Goal: Information Seeking & Learning: Learn about a topic

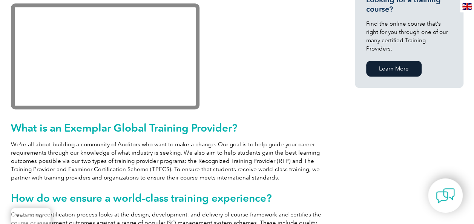
scroll to position [264, 0]
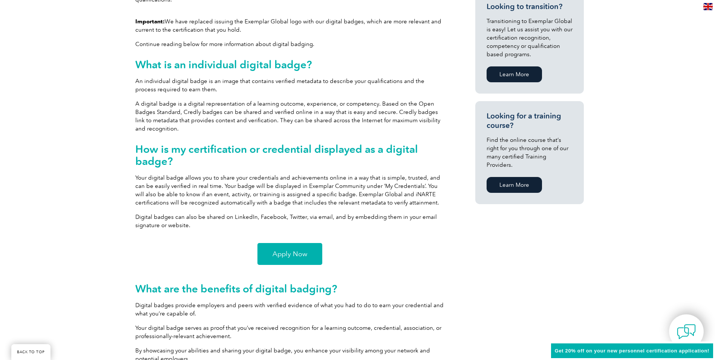
scroll to position [490, 0]
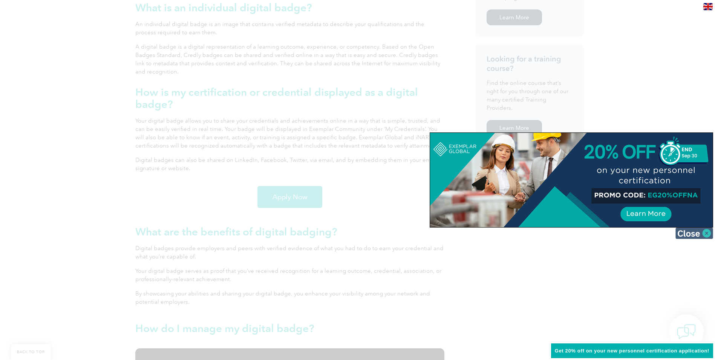
click at [702, 232] on img at bounding box center [695, 232] width 38 height 11
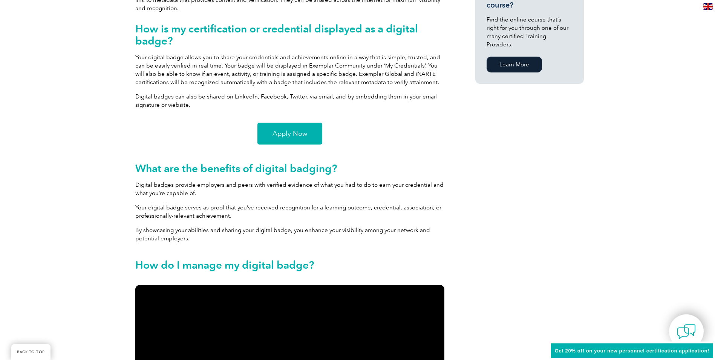
scroll to position [566, 0]
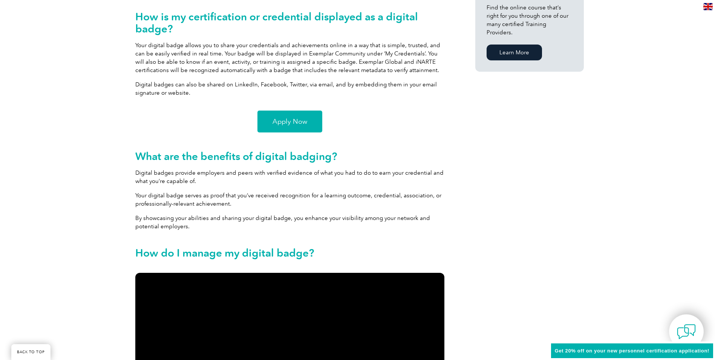
click at [313, 119] on link "Apply Now" at bounding box center [290, 121] width 65 height 22
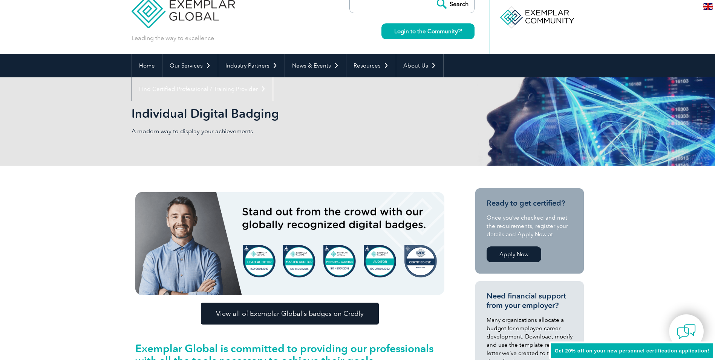
scroll to position [0, 0]
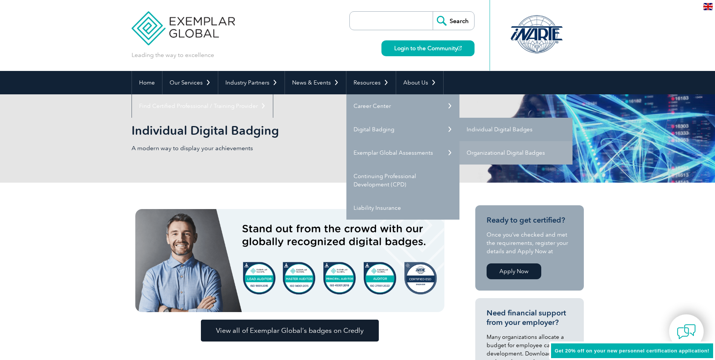
click at [510, 129] on link "Individual Digital Badges" at bounding box center [516, 129] width 113 height 23
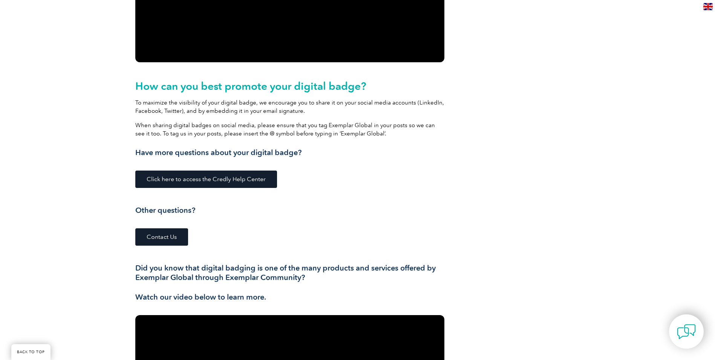
scroll to position [950, 0]
click at [228, 179] on span "Click here to access the Credly Help Center" at bounding box center [206, 179] width 119 height 6
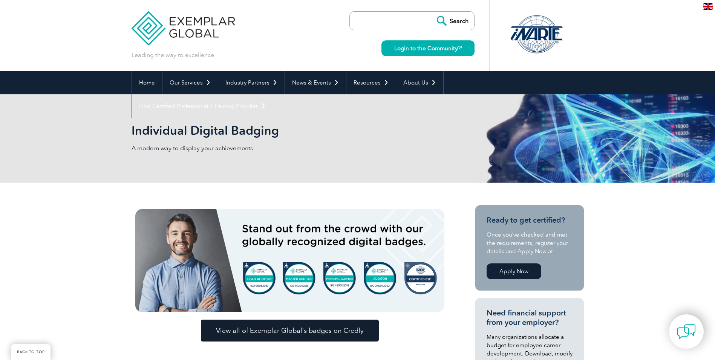
scroll to position [113, 0]
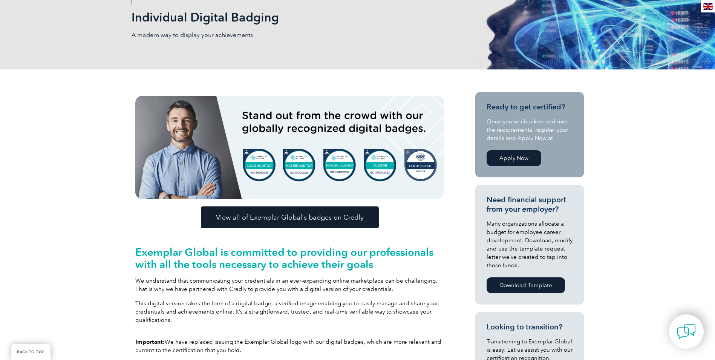
click at [287, 214] on span "View all of Exemplar Global’s badges on Credly" at bounding box center [290, 217] width 148 height 7
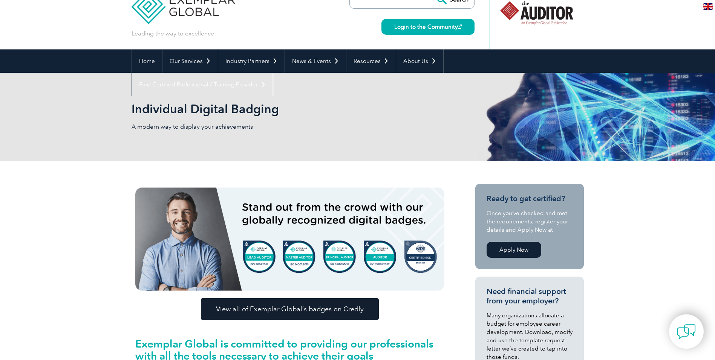
scroll to position [0, 0]
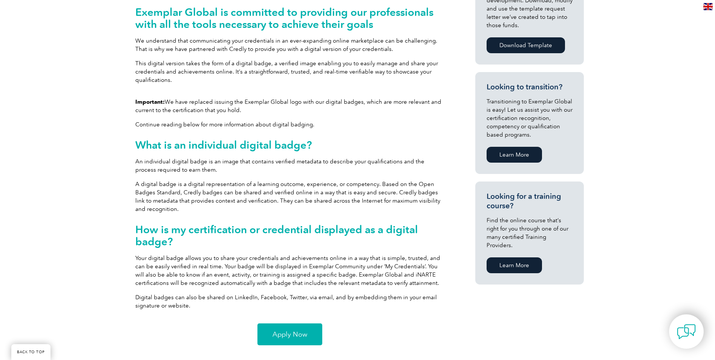
scroll to position [377, 0]
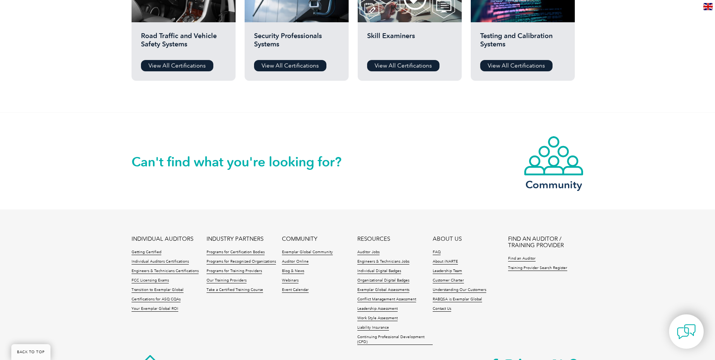
scroll to position [729, 0]
